Goal: Task Accomplishment & Management: Use online tool/utility

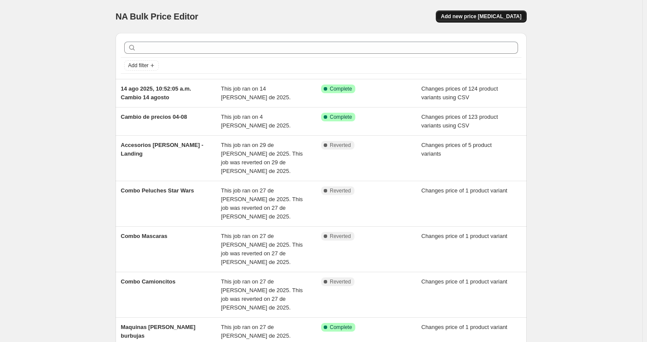
click at [481, 16] on span "Add new price [MEDICAL_DATA]" at bounding box center [481, 16] width 81 height 7
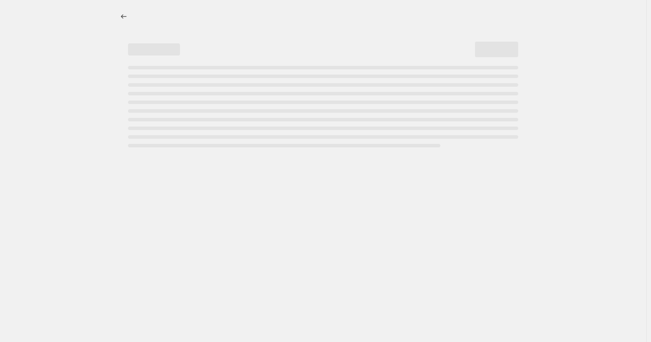
select select "percentage"
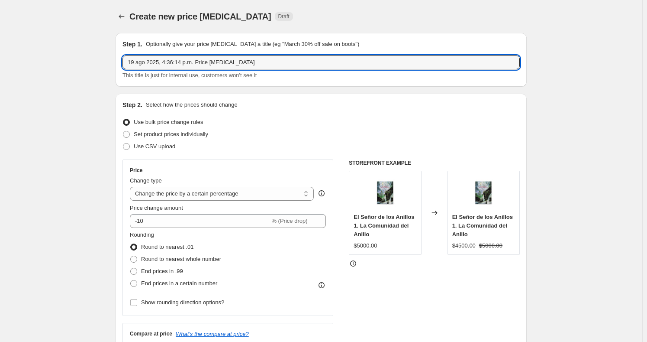
drag, startPoint x: 255, startPoint y: 61, endPoint x: 155, endPoint y: 50, distance: 100.2
click at [158, 51] on div "Step 1. Optionally give your price [MEDICAL_DATA] a title (eg "March 30% off sa…" at bounding box center [320, 60] width 397 height 40
click at [253, 62] on input "19 ago 2025, 4:36:14 p.m. Price [MEDICAL_DATA]" at bounding box center [320, 62] width 397 height 14
drag, startPoint x: 247, startPoint y: 64, endPoint x: 98, endPoint y: 55, distance: 148.7
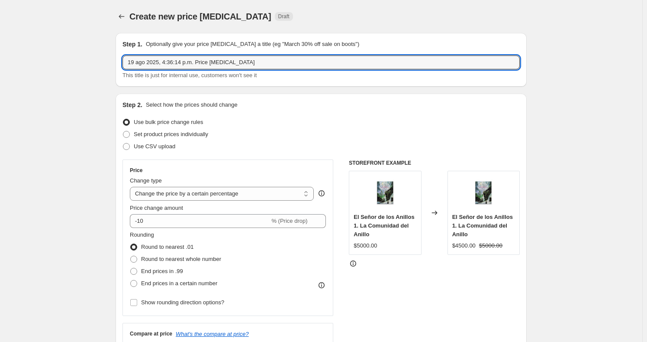
paste input "Cambio [PERSON_NAME] y Mochilas [DATE].xlsx"
drag, startPoint x: 247, startPoint y: 63, endPoint x: 298, endPoint y: 62, distance: 51.1
click at [295, 63] on input "Cambio [PERSON_NAME] y Mochilas [DATE].xlsx" at bounding box center [320, 62] width 397 height 14
type input "Cambio [PERSON_NAME] y Mochilas [DATE]"
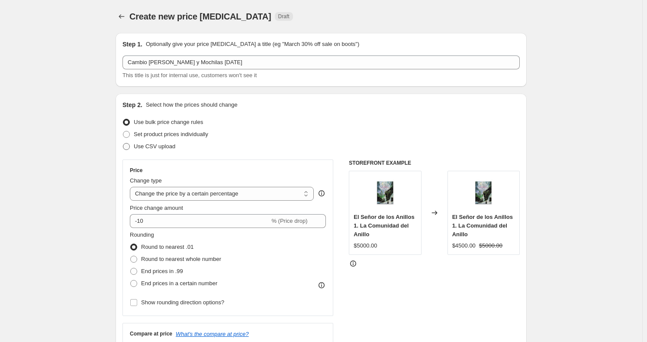
click at [157, 147] on span "Use CSV upload" at bounding box center [155, 146] width 42 height 6
click at [123, 143] on input "Use CSV upload" at bounding box center [123, 143] width 0 height 0
radio input "true"
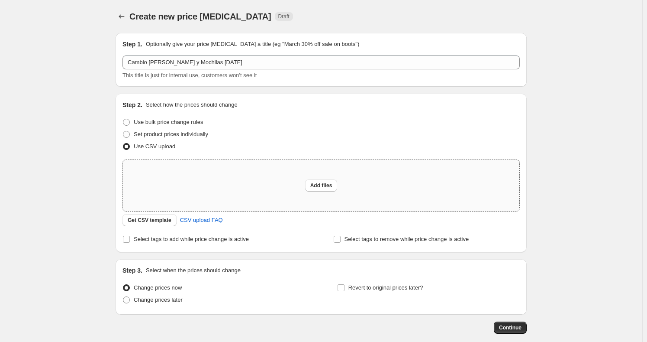
scroll to position [1, 0]
click at [311, 183] on button "Add files" at bounding box center [321, 184] width 32 height 12
click at [162, 215] on span "Get CSV template" at bounding box center [150, 218] width 44 height 7
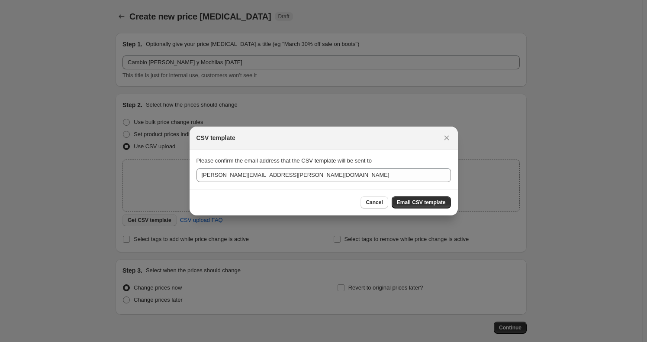
scroll to position [0, 0]
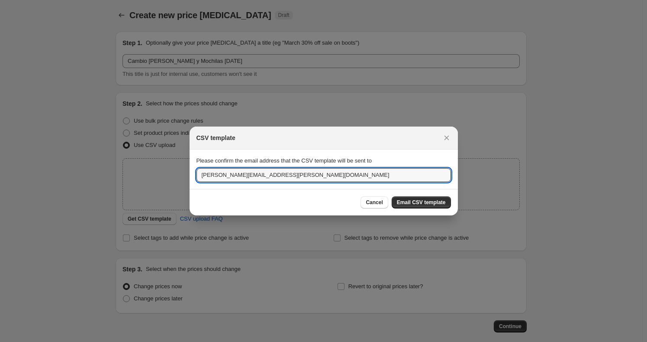
drag, startPoint x: 265, startPoint y: 176, endPoint x: 197, endPoint y: 167, distance: 69.0
click at [202, 170] on input "[PERSON_NAME][EMAIL_ADDRESS][PERSON_NAME][DOMAIN_NAME]" at bounding box center [324, 175] width 255 height 14
type input "[EMAIL_ADDRESS][DOMAIN_NAME]"
click at [418, 204] on span "Email CSV template" at bounding box center [421, 202] width 49 height 7
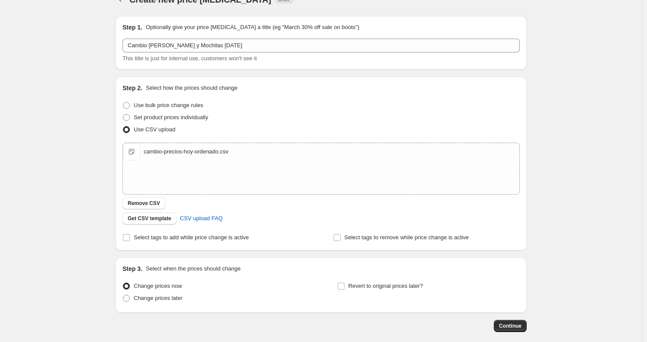
scroll to position [59, 0]
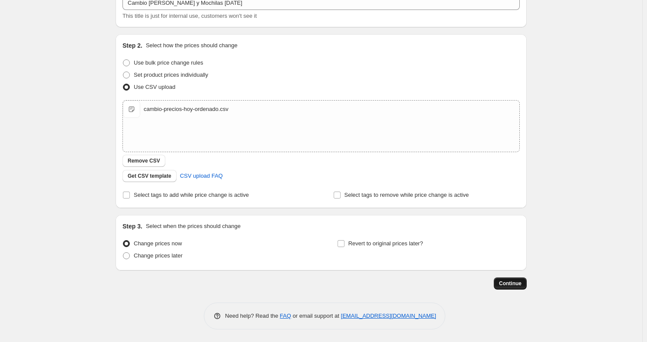
click at [518, 283] on span "Continue" at bounding box center [510, 283] width 23 height 7
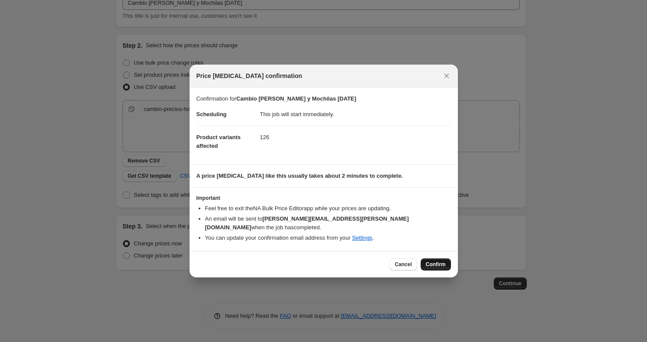
click at [441, 261] on span "Confirm" at bounding box center [436, 264] width 20 height 7
